Goal: Information Seeking & Learning: Learn about a topic

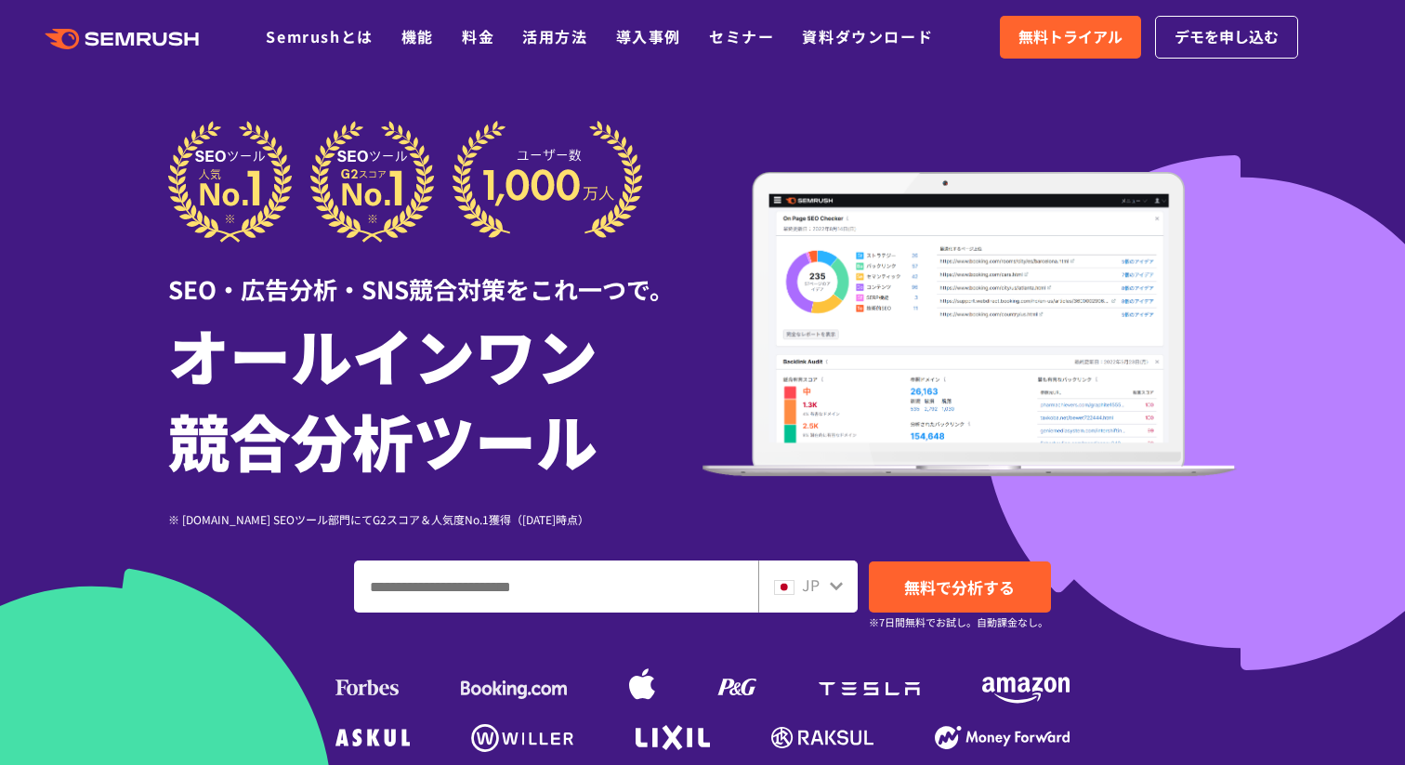
click at [504, 586] on input "ドメイン、キーワードまたはURLを入力してください" at bounding box center [556, 586] width 402 height 50
type input "**********"
click at [832, 588] on icon at bounding box center [836, 585] width 15 height 15
click at [836, 583] on icon at bounding box center [836, 585] width 15 height 15
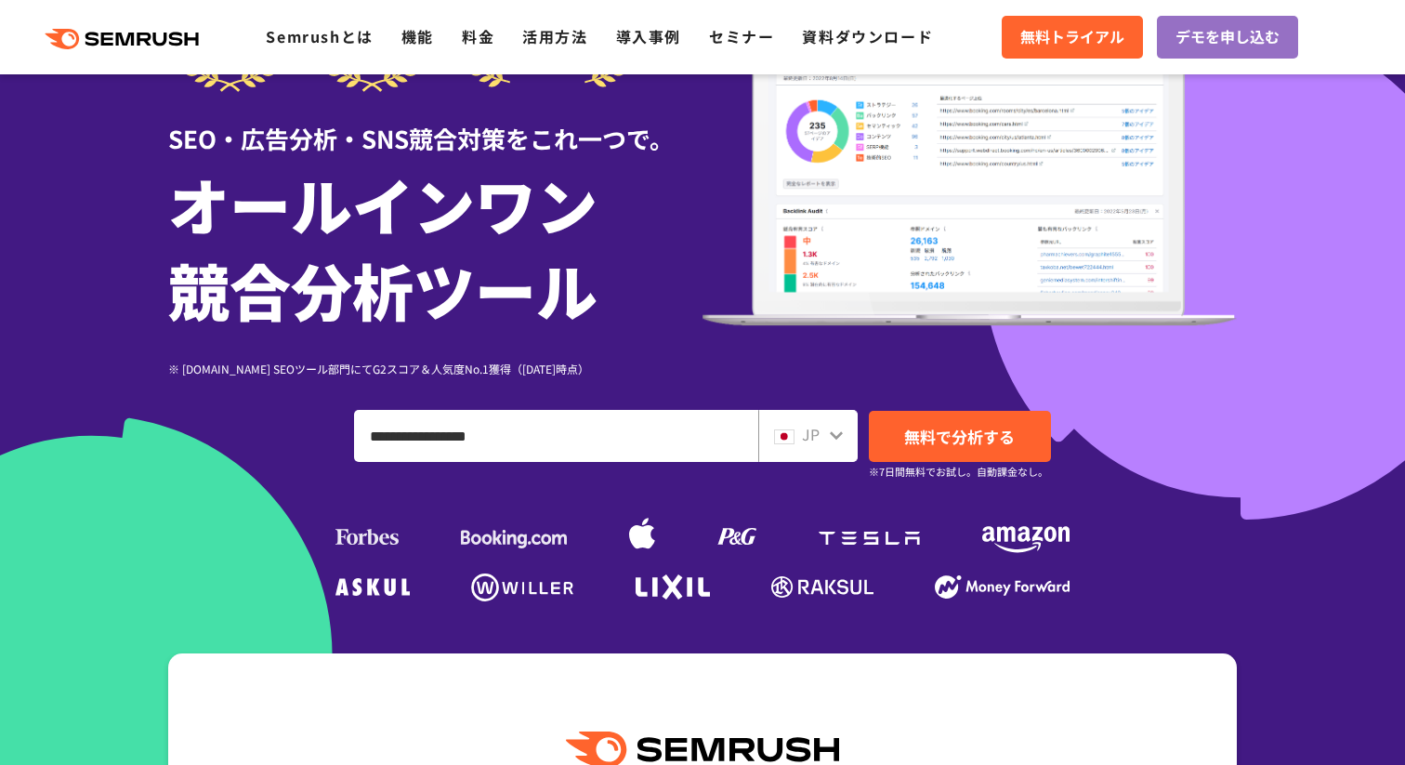
scroll to position [205, 0]
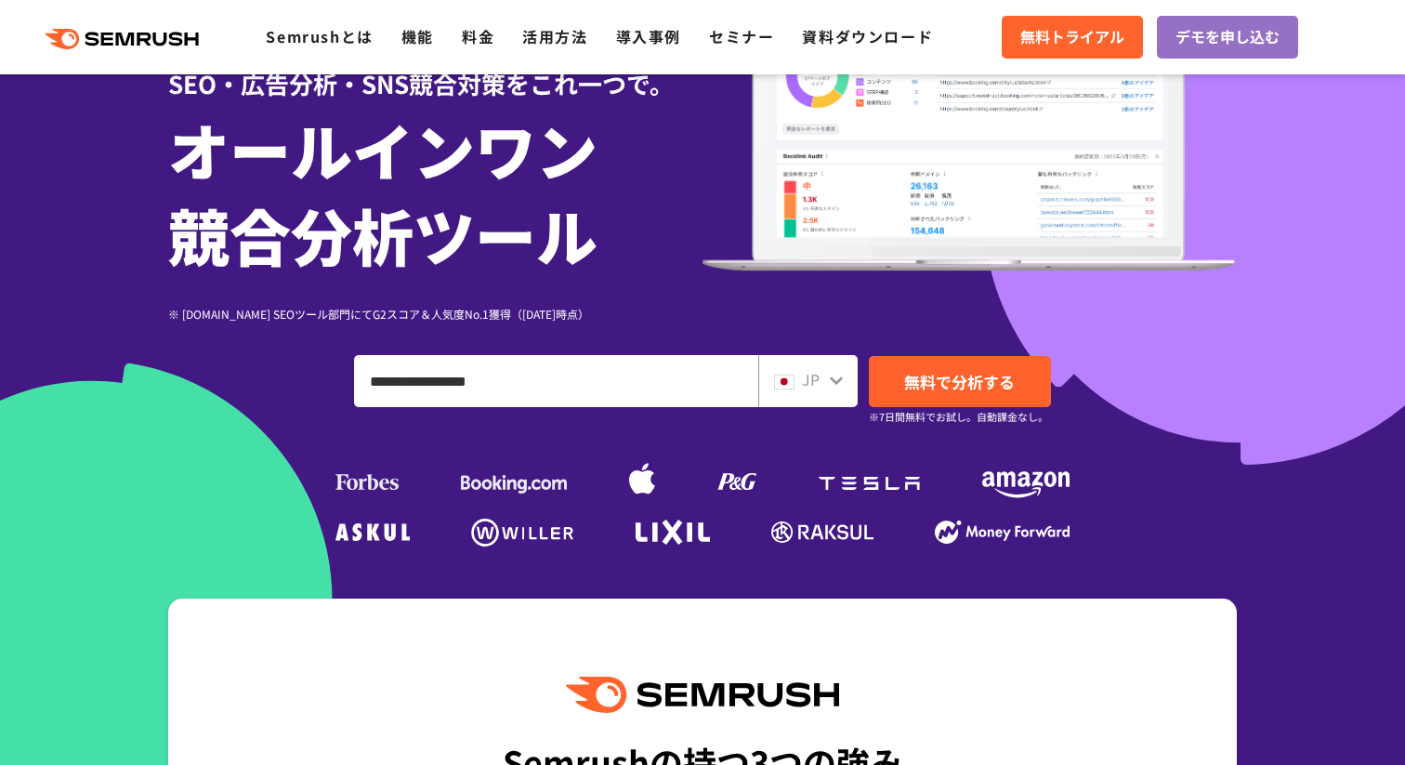
click at [839, 379] on icon at bounding box center [836, 380] width 13 height 8
click at [811, 378] on span "JP" at bounding box center [811, 379] width 18 height 22
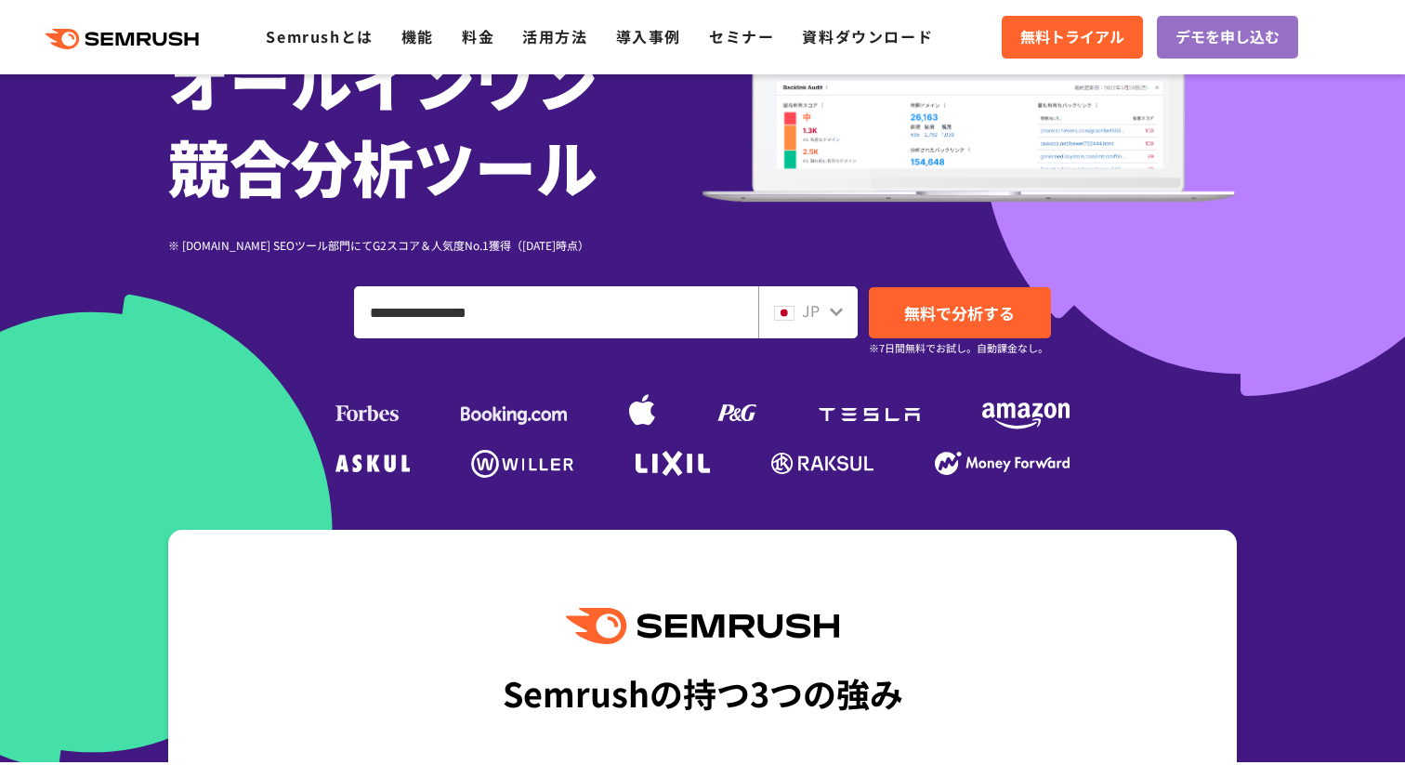
scroll to position [276, 0]
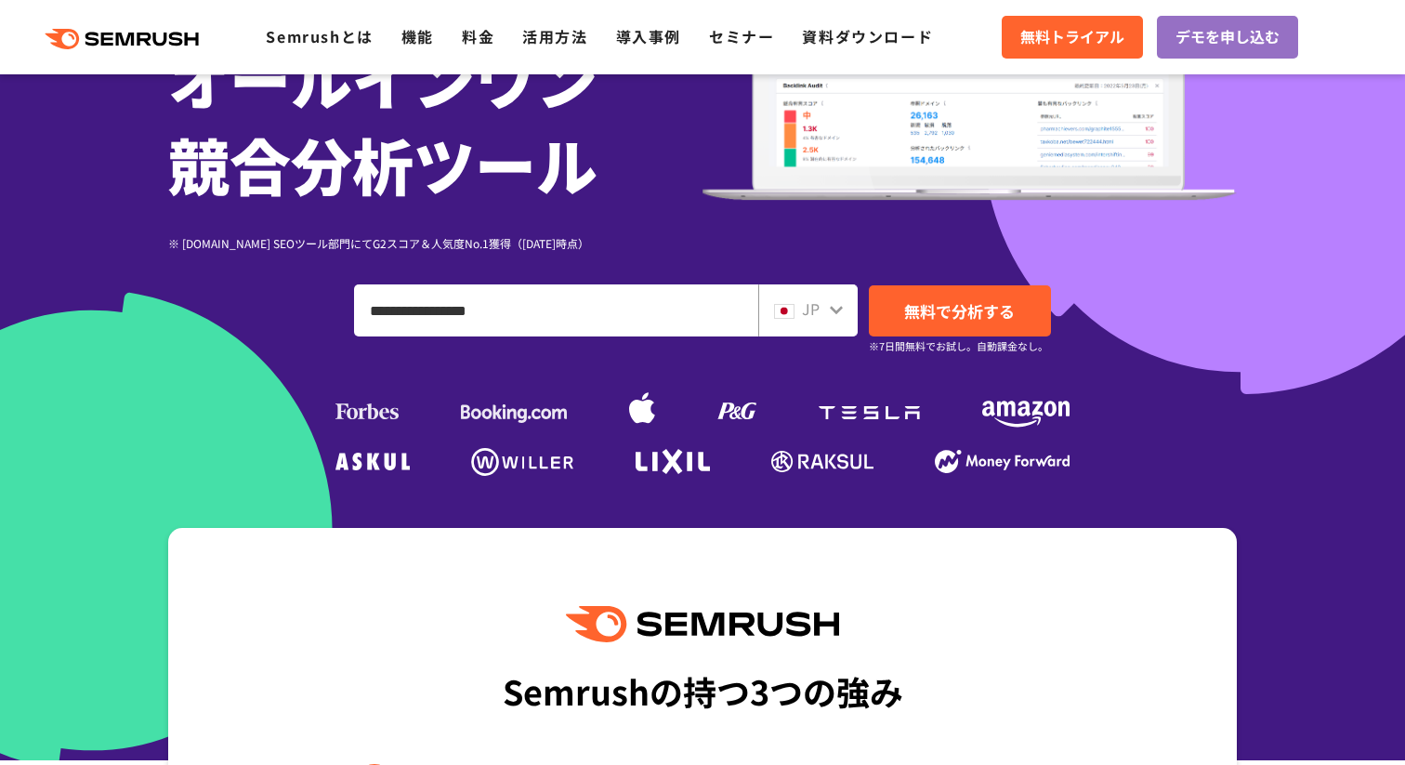
click at [819, 299] on span "JP" at bounding box center [811, 308] width 18 height 22
click at [939, 324] on link "無料で分析する" at bounding box center [960, 310] width 182 height 51
